Goal: Task Accomplishment & Management: Manage account settings

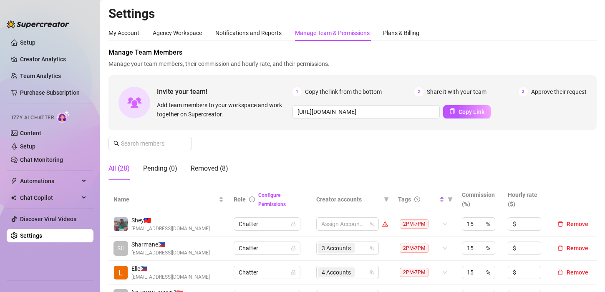
click at [189, 23] on body "Setup Creator Analytics Team Analytics Purchase Subscription Izzy AI Chatter Co…" at bounding box center [302, 146] width 605 height 292
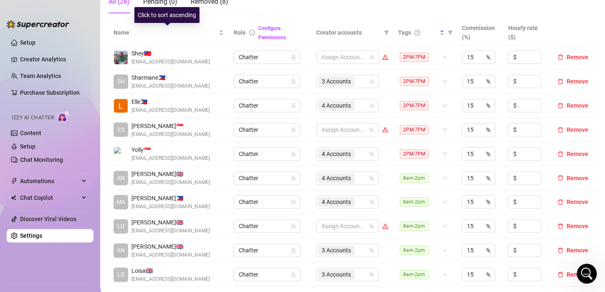
scroll to position [751, 0]
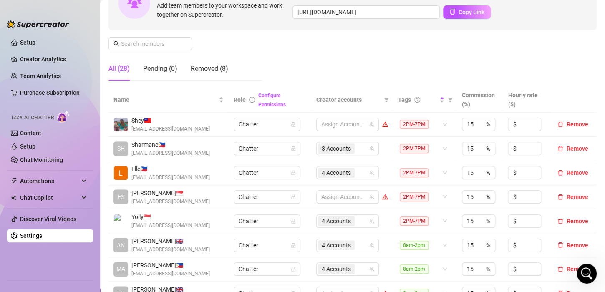
scroll to position [42, 0]
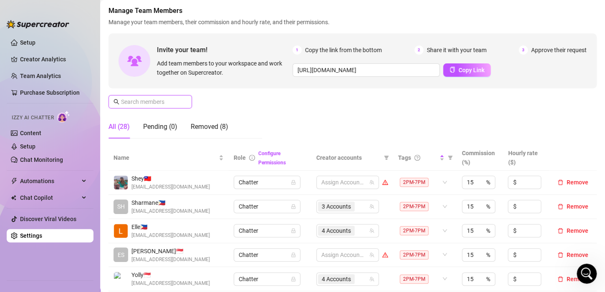
click at [163, 100] on input "text" at bounding box center [150, 101] width 59 height 9
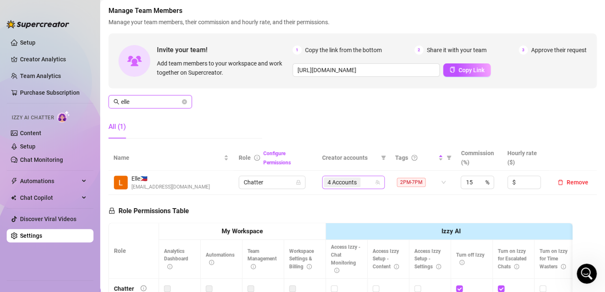
click at [362, 179] on div "4 Accounts" at bounding box center [349, 182] width 50 height 12
type input "elle"
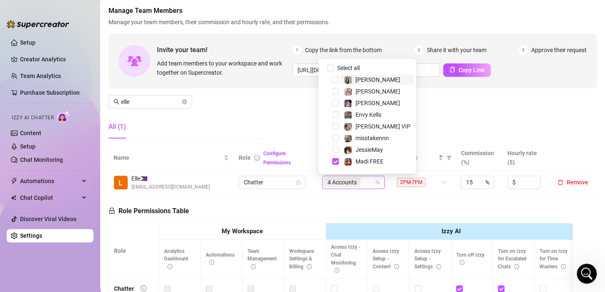
scroll to position [12, 0]
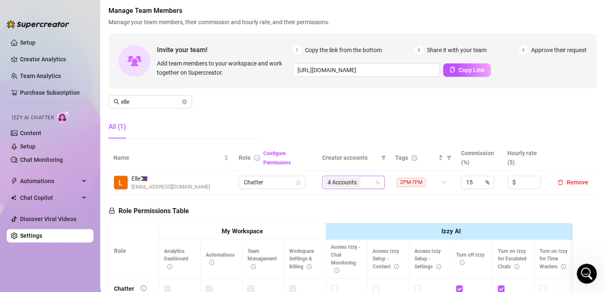
click at [362, 179] on div "4 Accounts" at bounding box center [349, 182] width 50 height 12
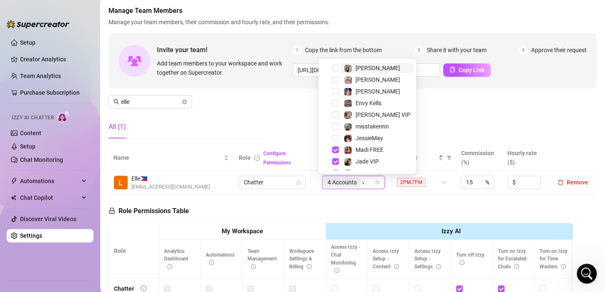
scroll to position [0, 0]
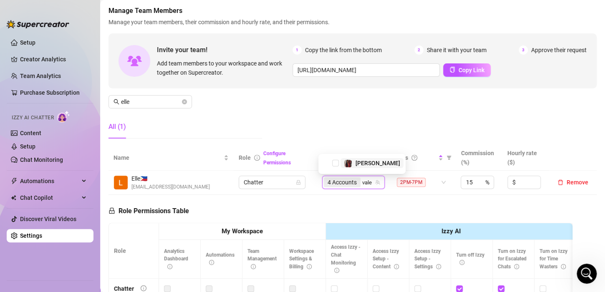
type input "valen"
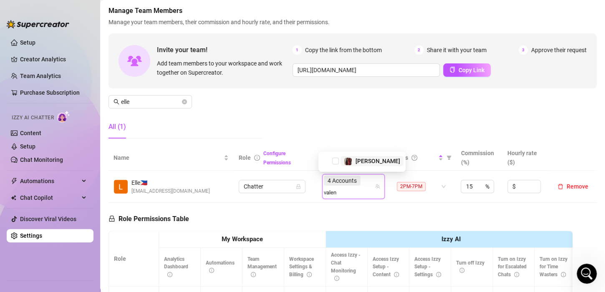
click at [342, 161] on span "[PERSON_NAME]" at bounding box center [371, 161] width 63 height 10
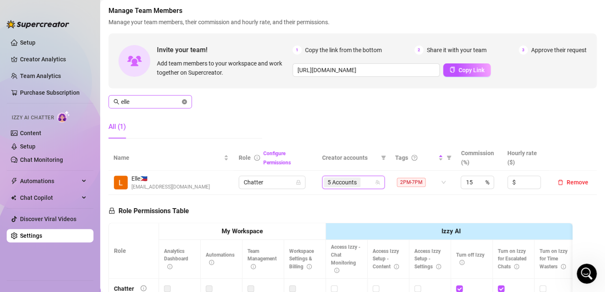
click at [182, 102] on icon "close-circle" at bounding box center [184, 101] width 5 height 5
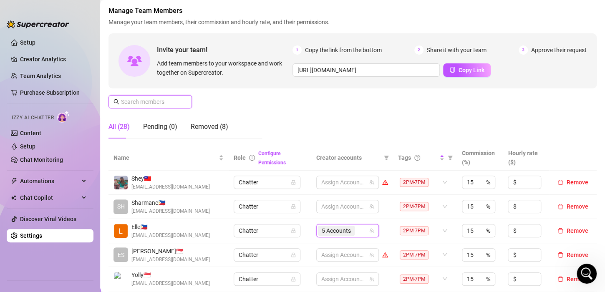
click at [167, 99] on input "text" at bounding box center [150, 101] width 59 height 9
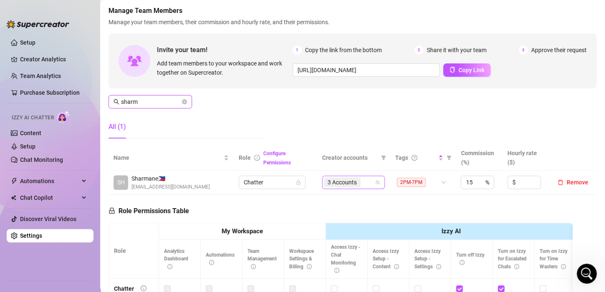
click at [363, 182] on div "3 Accounts" at bounding box center [349, 182] width 50 height 12
type input "sharm"
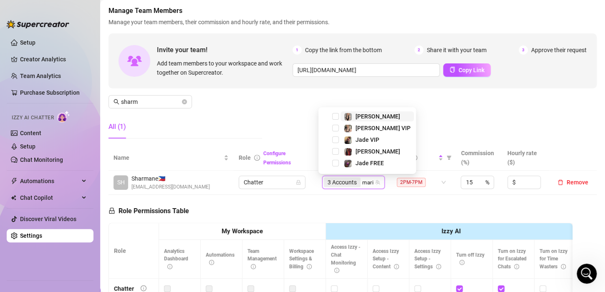
type input "[PERSON_NAME]"
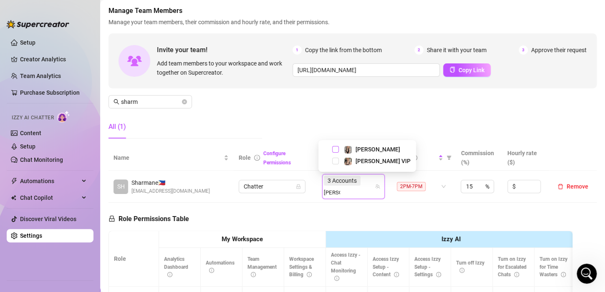
click at [336, 150] on span "Select tree node" at bounding box center [335, 149] width 7 height 7
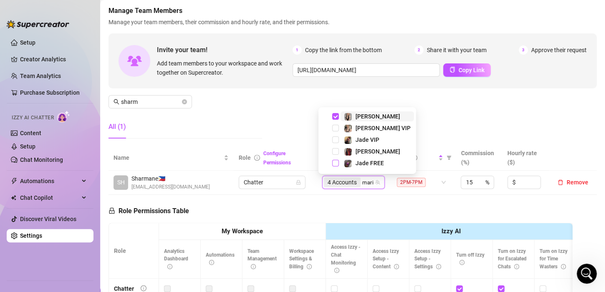
type input "[PERSON_NAME]"
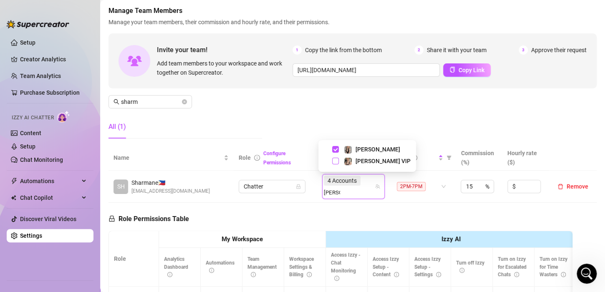
click at [335, 161] on span "Select tree node" at bounding box center [335, 161] width 7 height 7
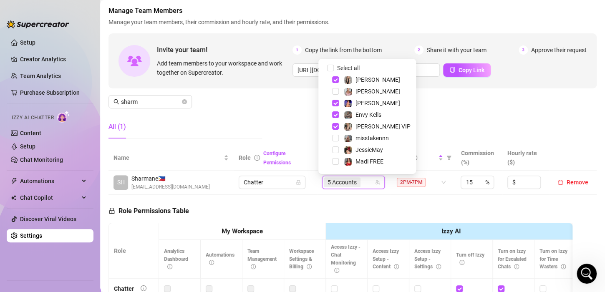
click at [267, 119] on div "Manage Team Members Manage your team members, their commission and hourly rate,…" at bounding box center [352, 75] width 488 height 139
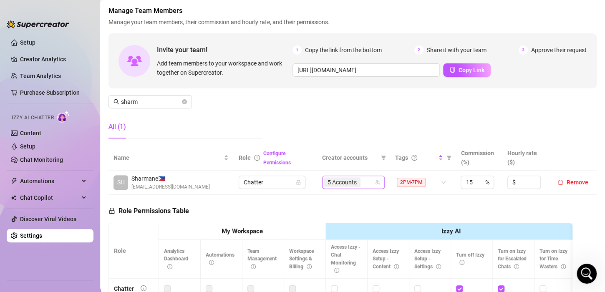
click at [358, 183] on div "5 Accounts" at bounding box center [343, 182] width 38 height 12
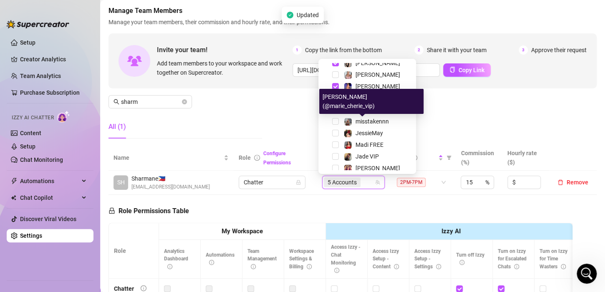
scroll to position [42, 0]
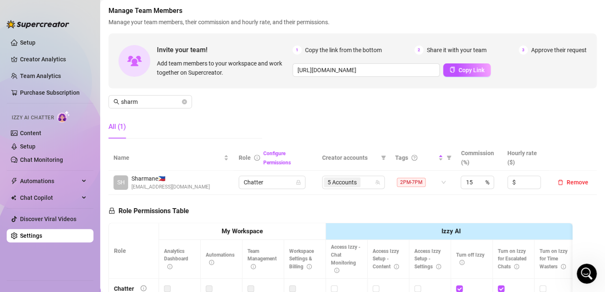
click at [220, 127] on div "All (1)" at bounding box center [184, 126] width 153 height 23
click at [184, 102] on icon "close-circle" at bounding box center [184, 101] width 5 height 5
click at [154, 102] on input "sharm" at bounding box center [150, 101] width 59 height 9
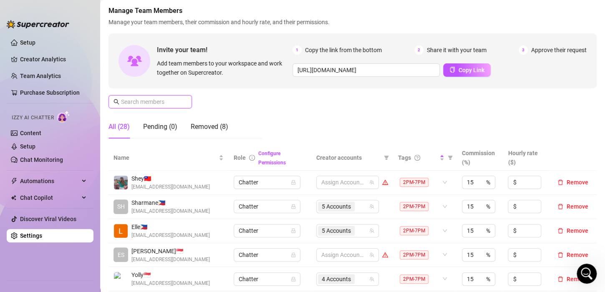
click at [156, 101] on input "text" at bounding box center [150, 101] width 59 height 9
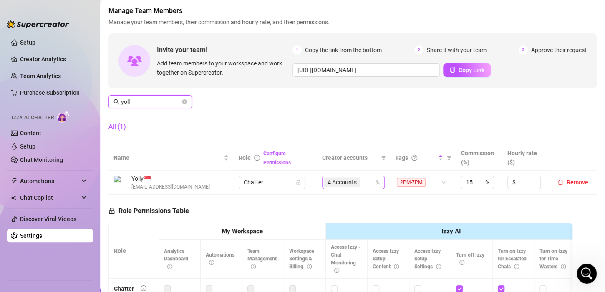
click at [361, 180] on div "4 Accounts" at bounding box center [349, 182] width 50 height 12
type input "yoll"
click at [361, 180] on div "4 Accounts" at bounding box center [349, 182] width 50 height 12
type input "[PERSON_NAME]"
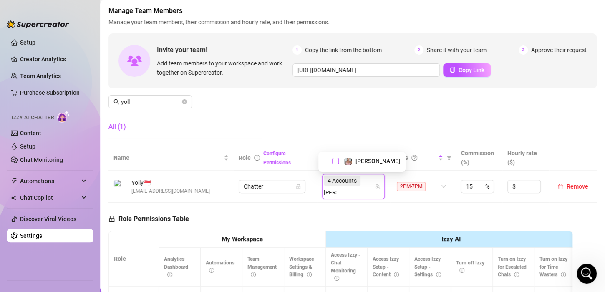
click at [334, 160] on span "Select tree node" at bounding box center [335, 161] width 7 height 7
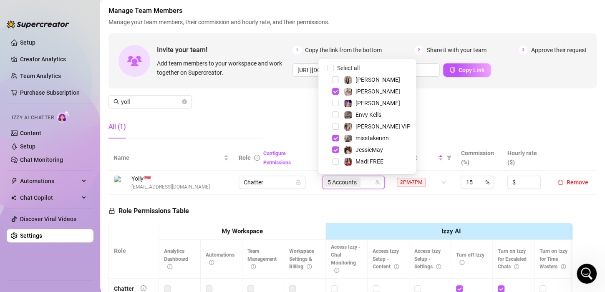
click at [260, 119] on div "All (1)" at bounding box center [184, 126] width 153 height 23
